Goal: Check status

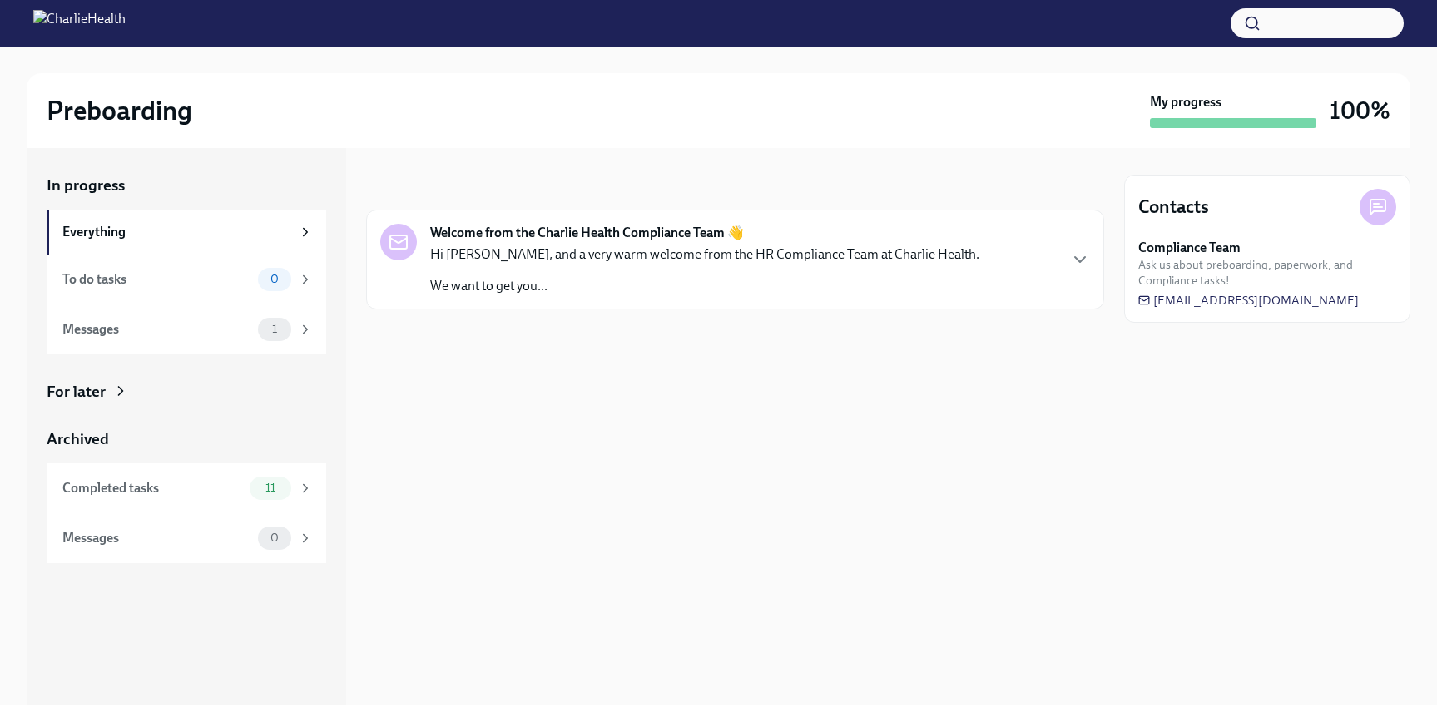
click at [601, 290] on p "We want to get you..." at bounding box center [704, 286] width 549 height 18
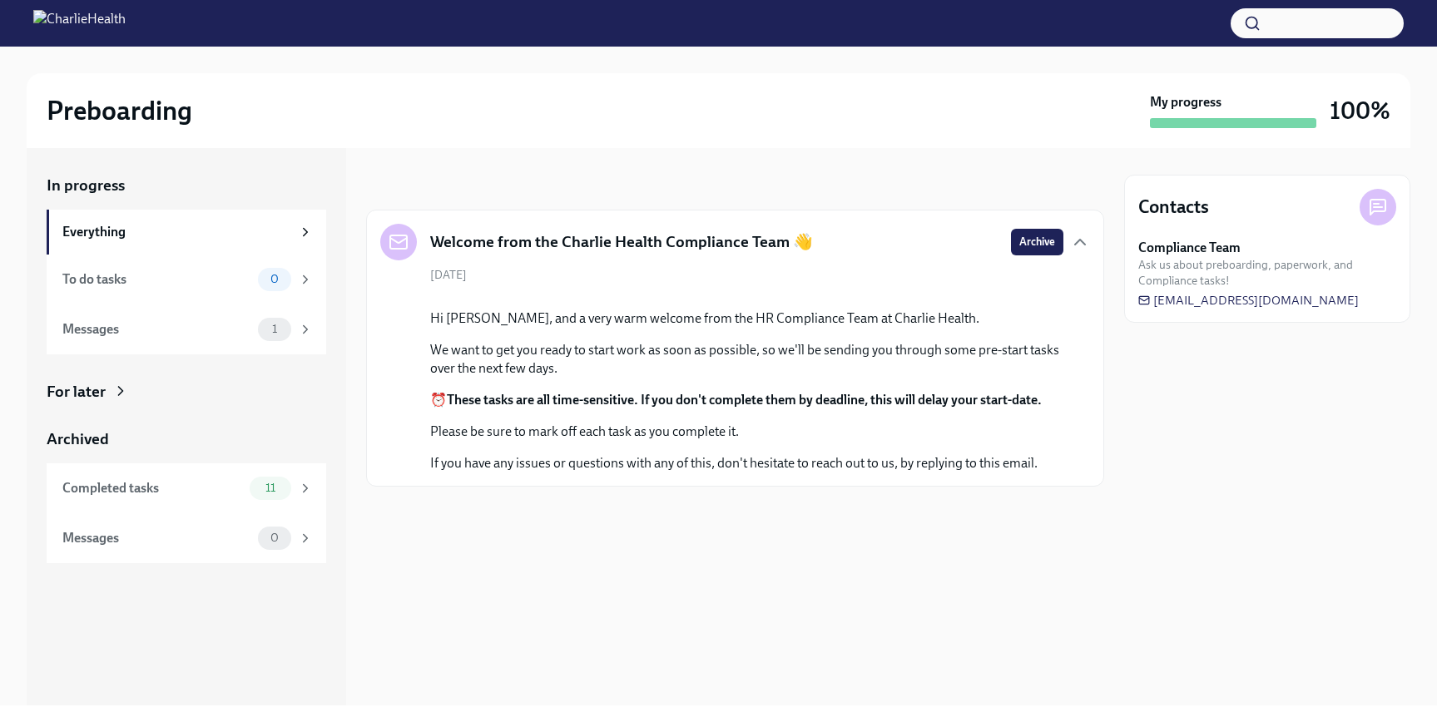
scroll to position [16, 0]
click at [211, 285] on div "To do tasks" at bounding box center [156, 279] width 189 height 18
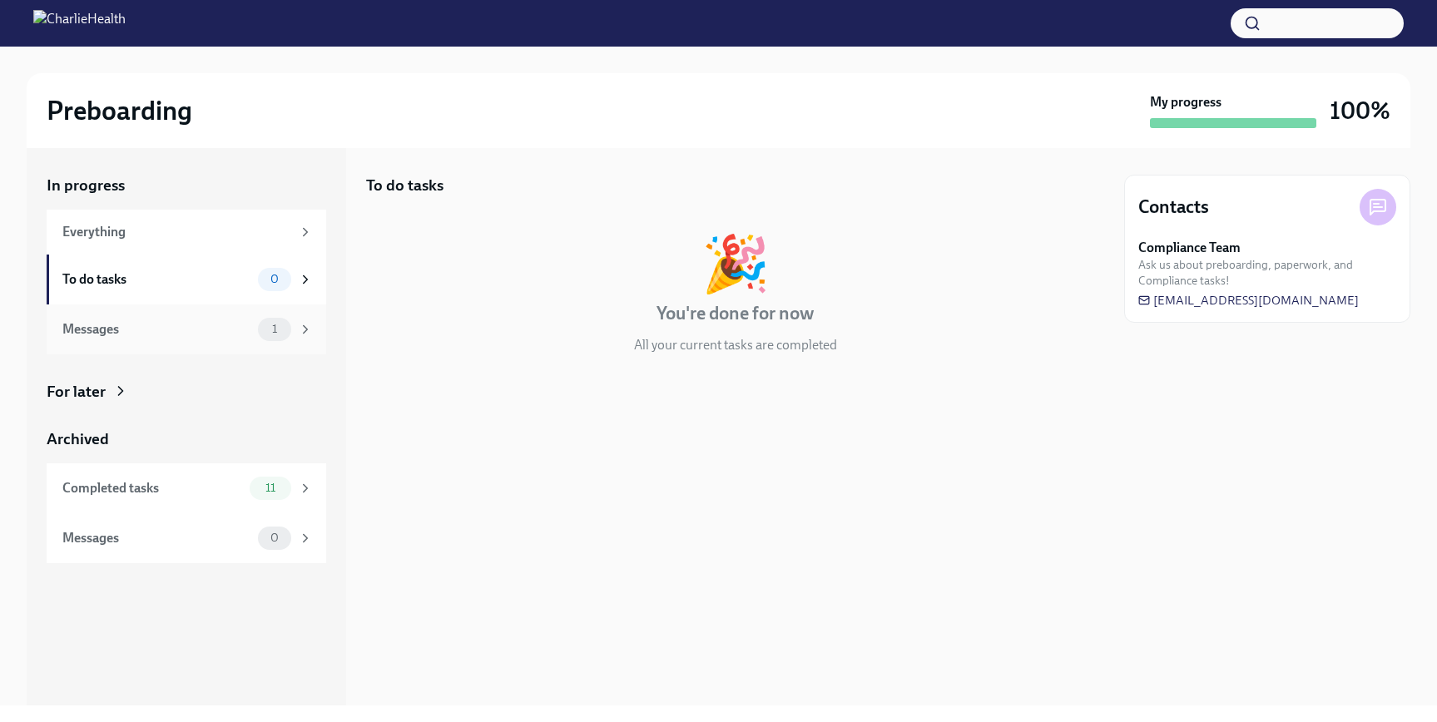
click at [186, 328] on div "Messages" at bounding box center [156, 329] width 189 height 18
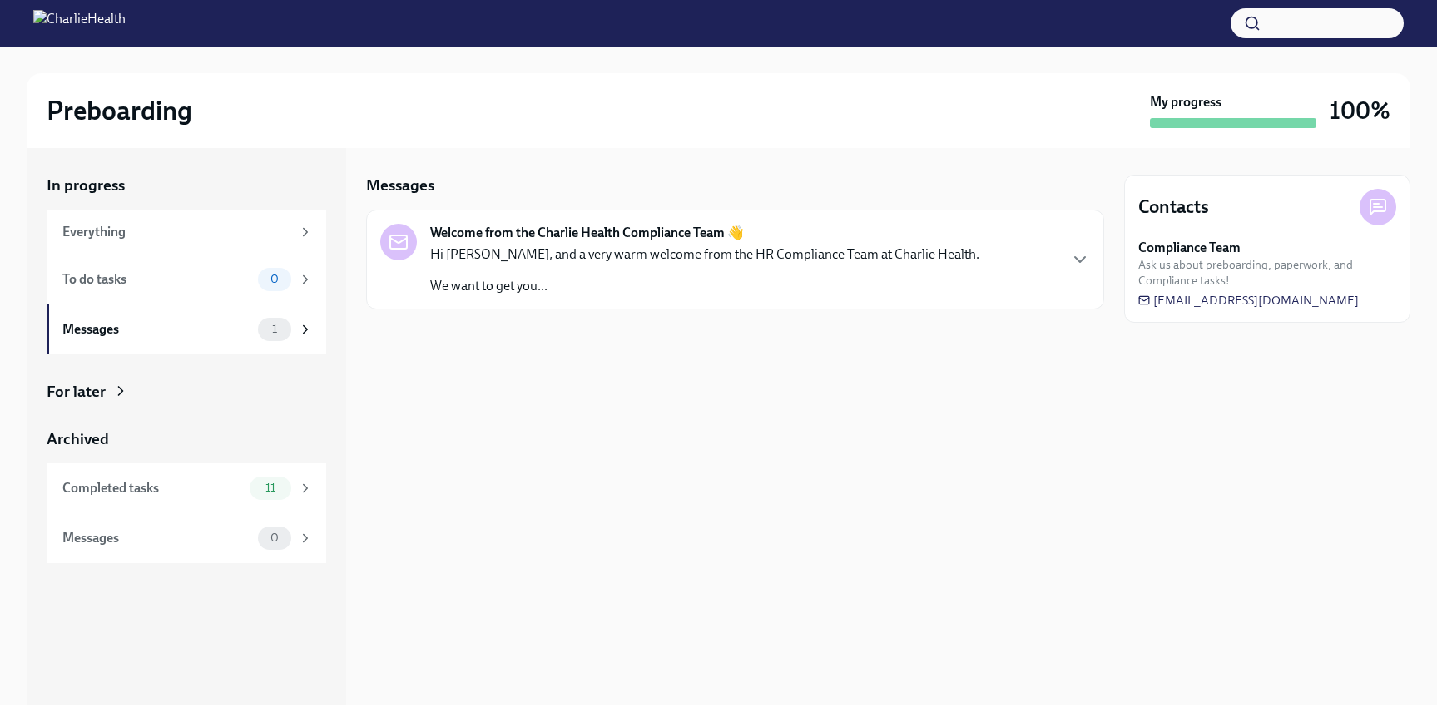
click at [587, 261] on p "Hi [PERSON_NAME], and a very warm welcome from the HR Compliance Team at Charli…" at bounding box center [704, 254] width 549 height 18
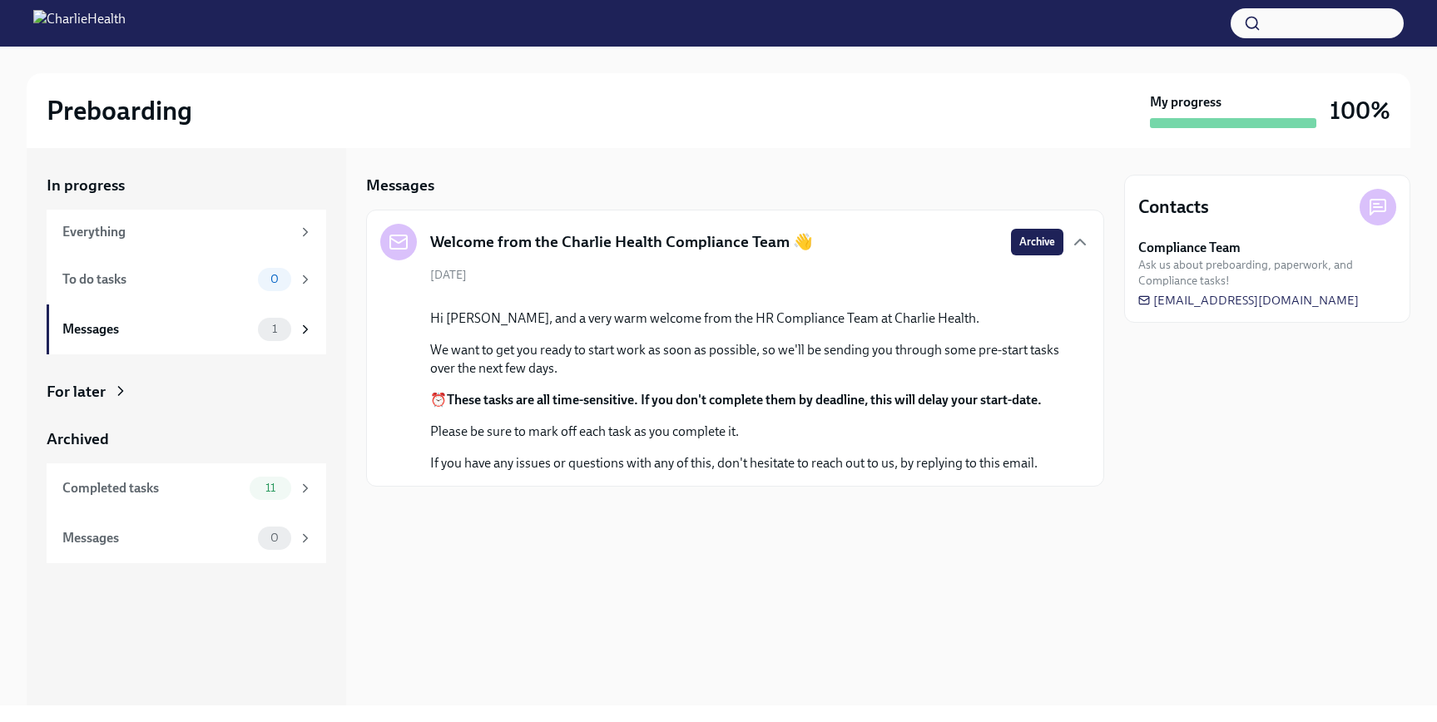
scroll to position [16, 0]
click at [156, 478] on div "Completed tasks 11" at bounding box center [187, 488] width 250 height 23
